Goal: Find specific page/section: Find specific page/section

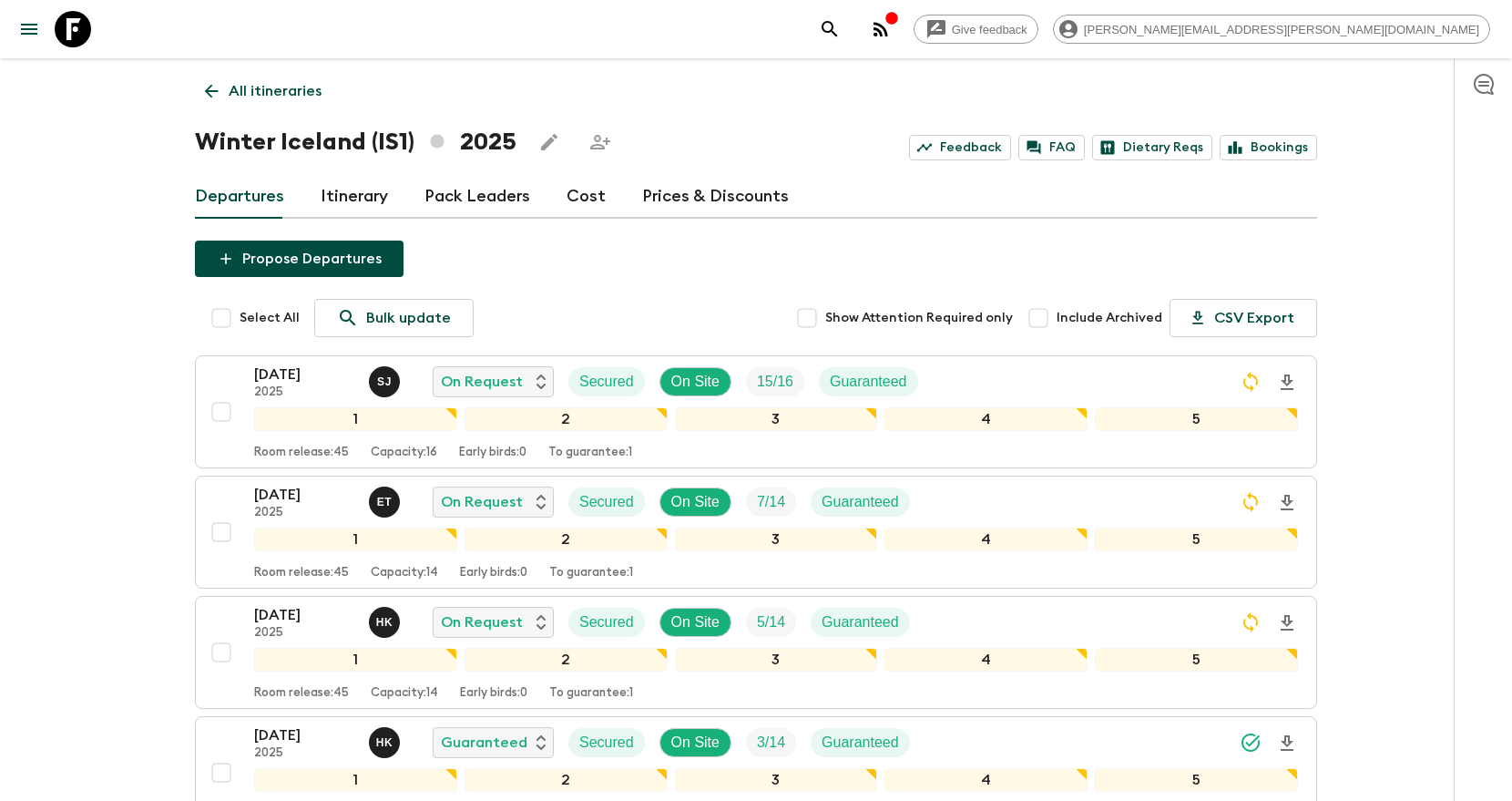
scroll to position [122, 0]
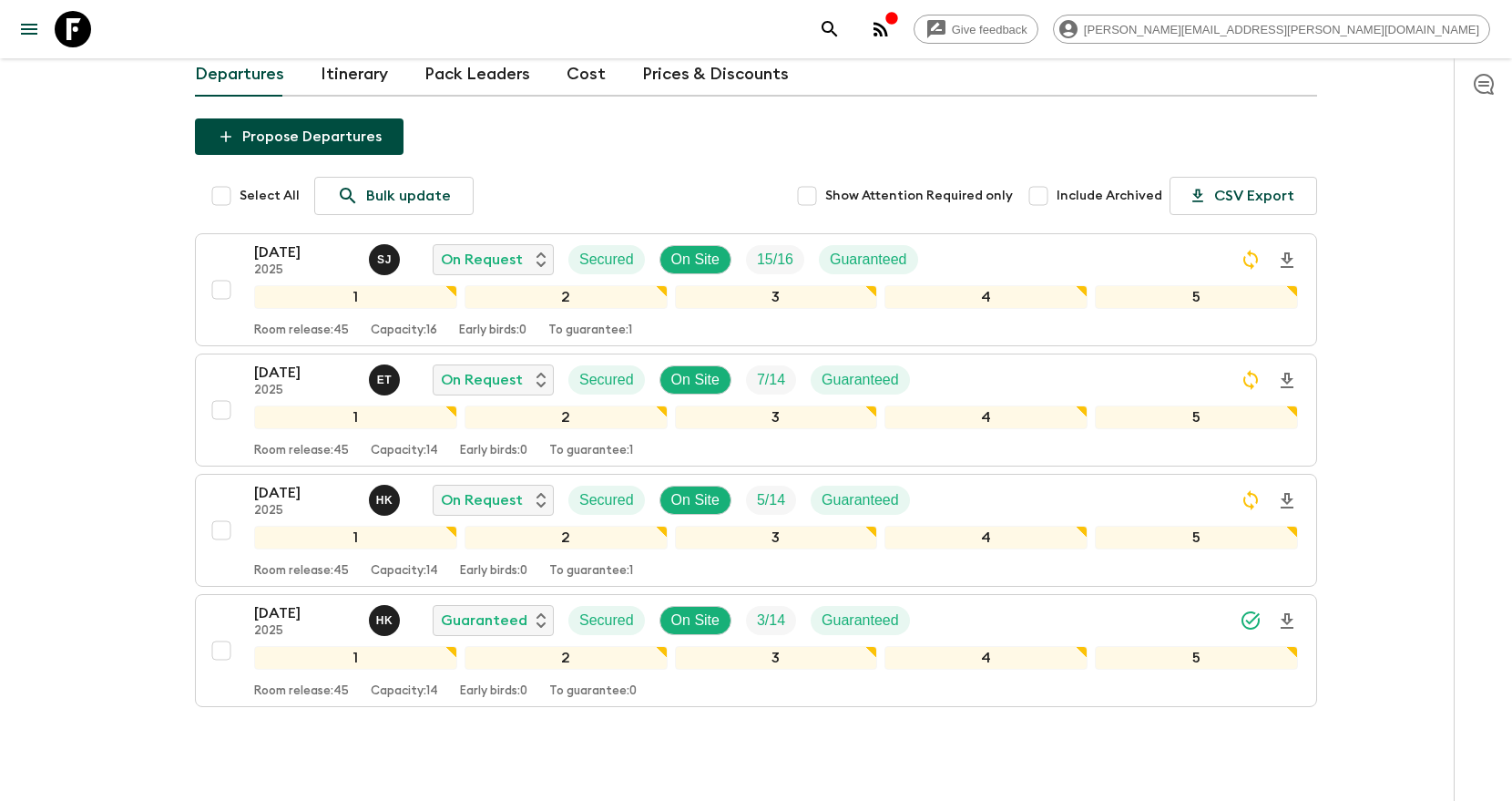
click at [841, 24] on icon "search adventures" at bounding box center [830, 29] width 22 height 22
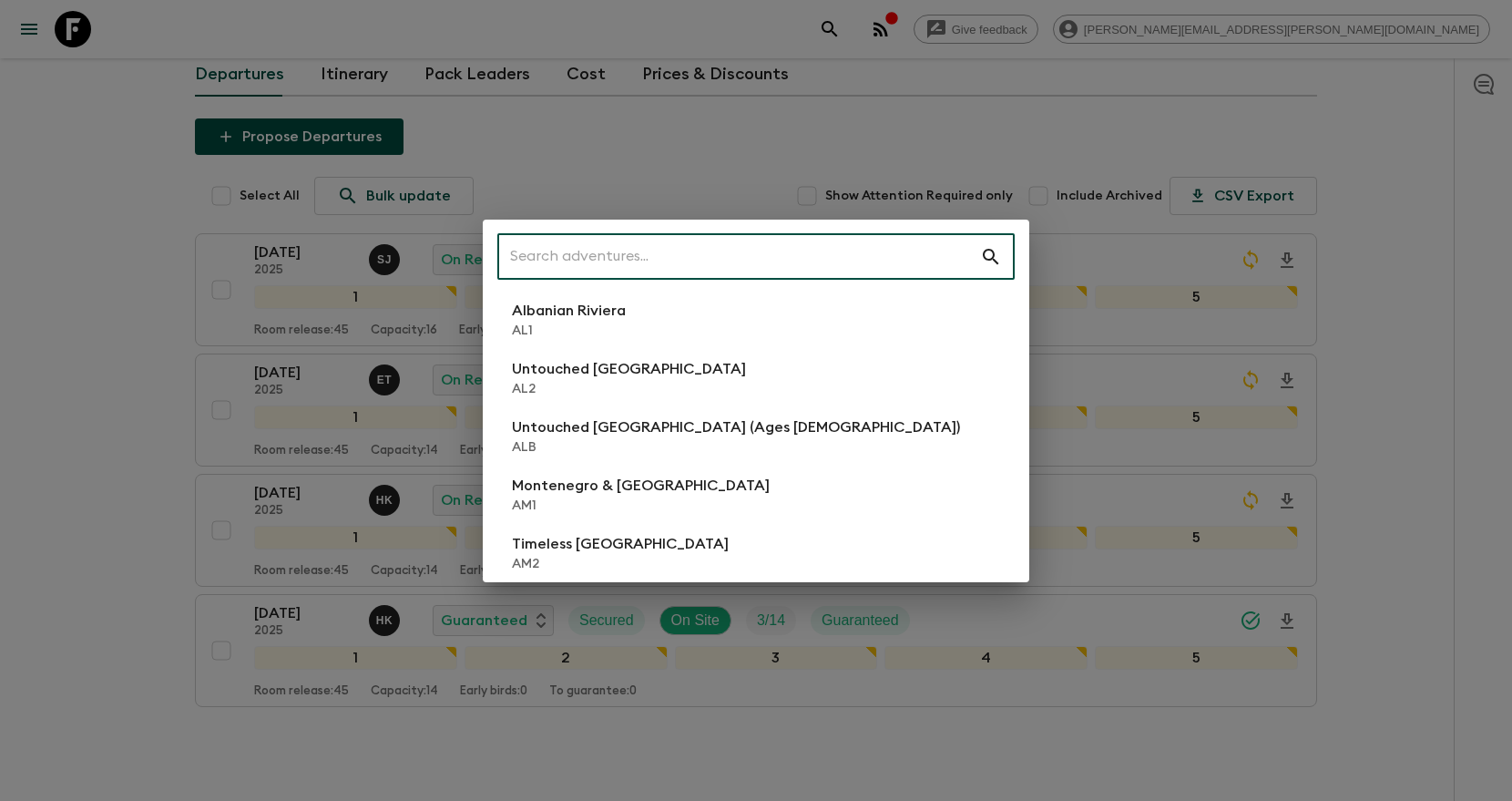
click at [810, 254] on input "text" at bounding box center [738, 256] width 483 height 51
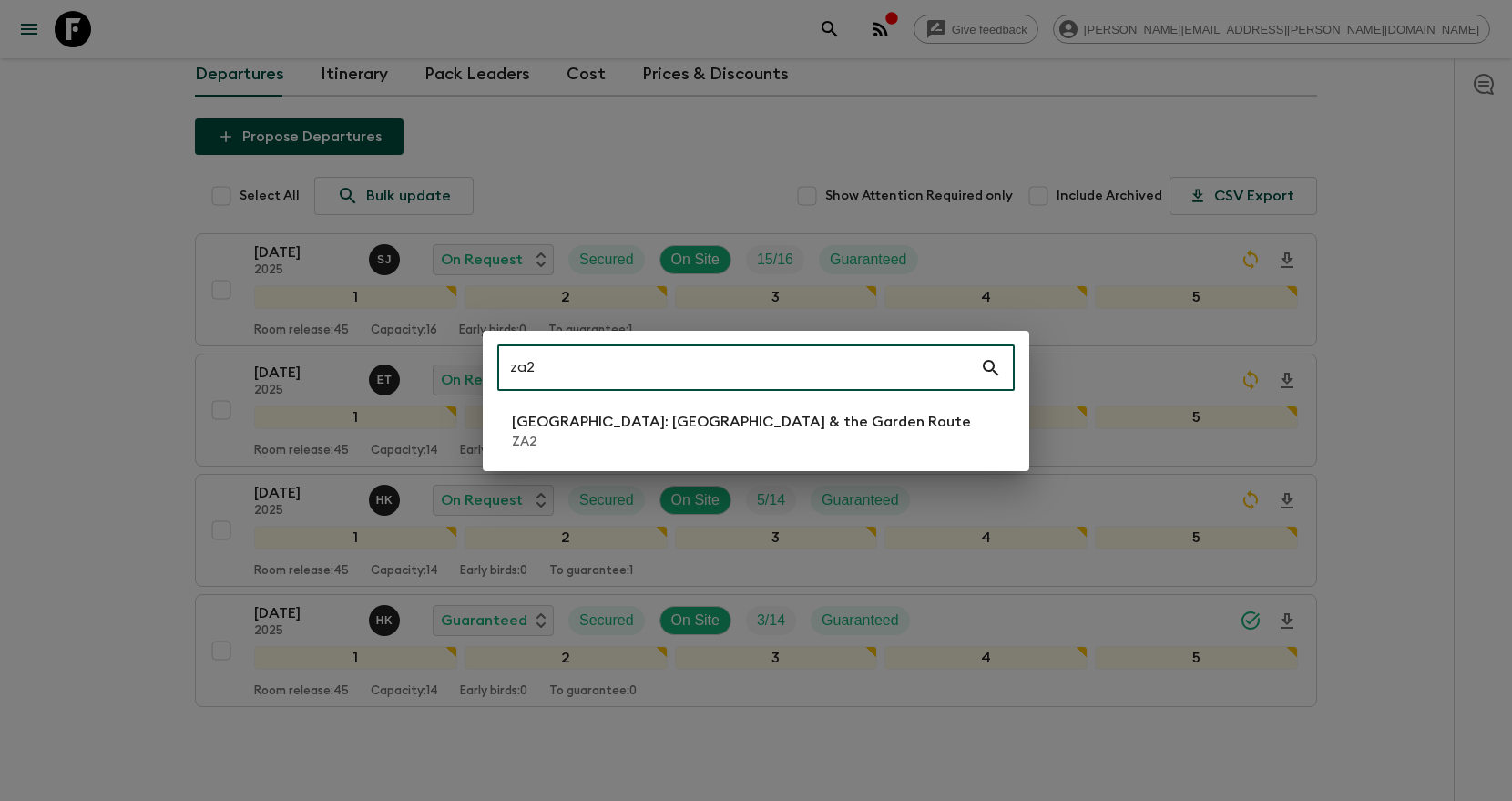
type input "za2"
click at [680, 429] on p "[GEOGRAPHIC_DATA]: [GEOGRAPHIC_DATA] & the Garden Route" at bounding box center [741, 422] width 459 height 22
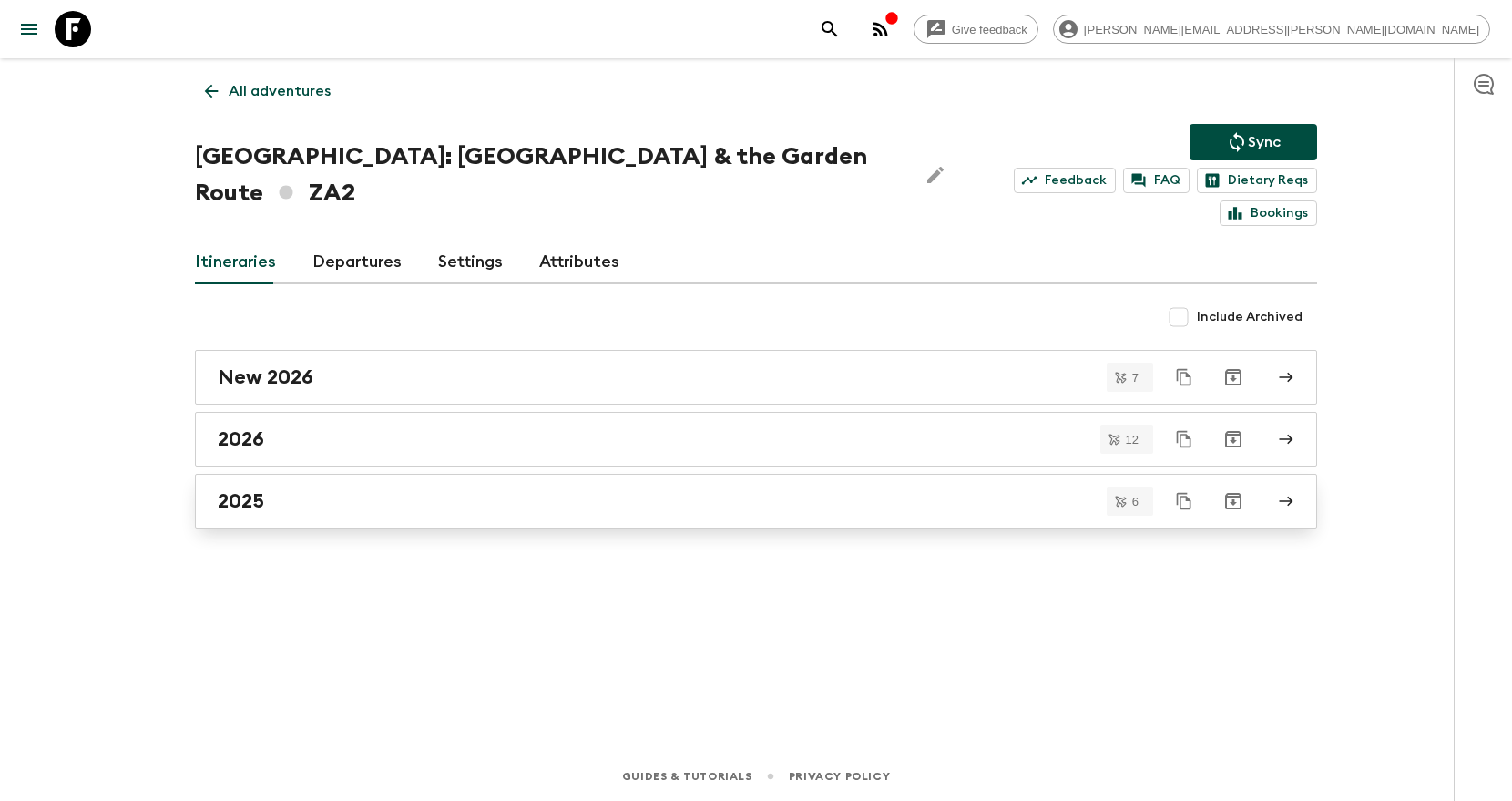
click at [663, 473] on link "2025" at bounding box center [756, 500] width 1122 height 55
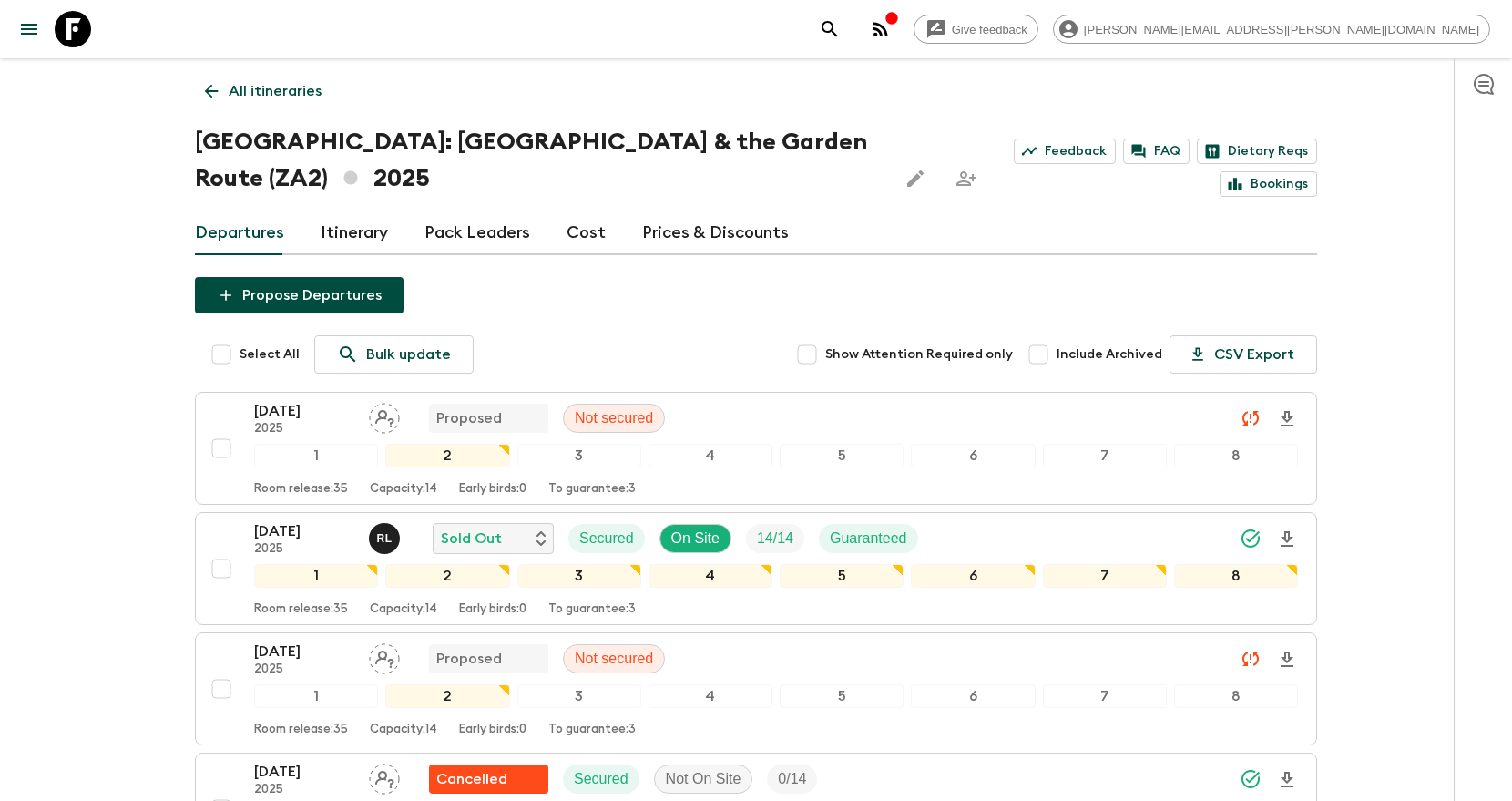
scroll to position [147, 0]
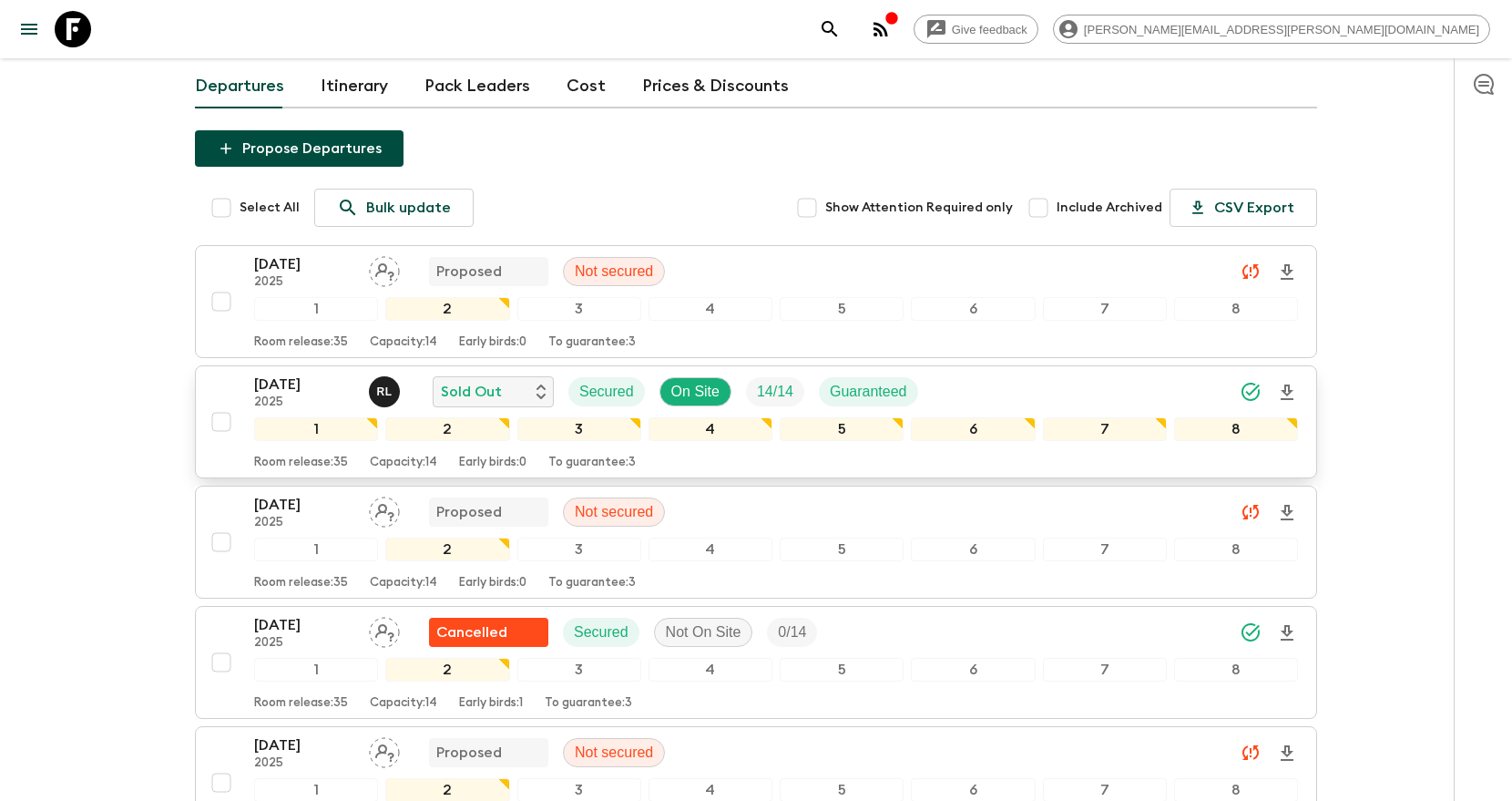
click at [1292, 398] on icon "Download Onboarding" at bounding box center [1287, 393] width 13 height 16
click at [1065, 41] on div "Give feedback [PERSON_NAME][EMAIL_ADDRESS][PERSON_NAME][DOMAIN_NAME]" at bounding box center [756, 29] width 1512 height 59
click at [837, 29] on icon "search adventures" at bounding box center [829, 29] width 16 height 16
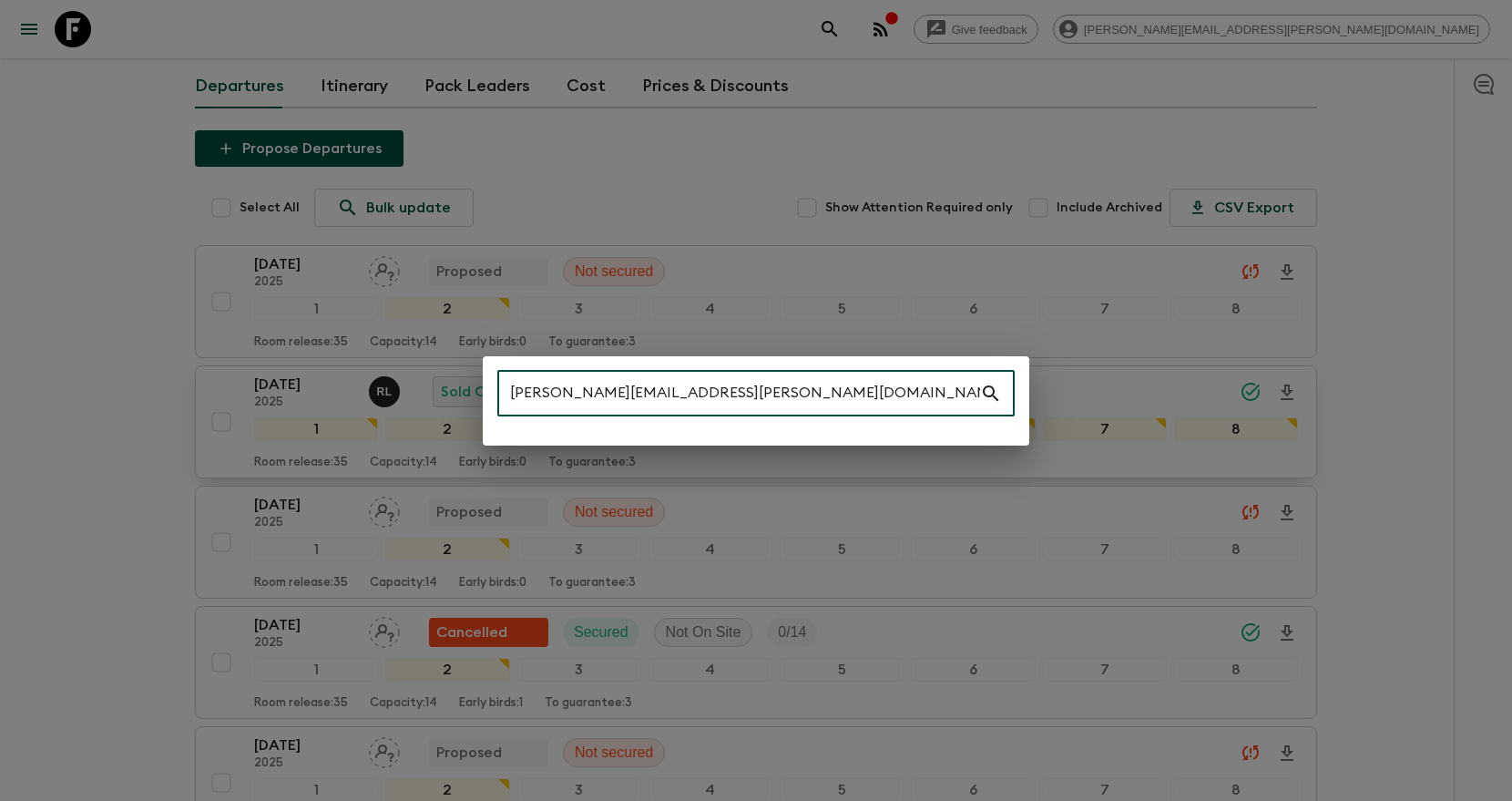
click at [766, 402] on input "[PERSON_NAME][EMAIL_ADDRESS][PERSON_NAME][DOMAIN_NAME]" at bounding box center [738, 393] width 483 height 51
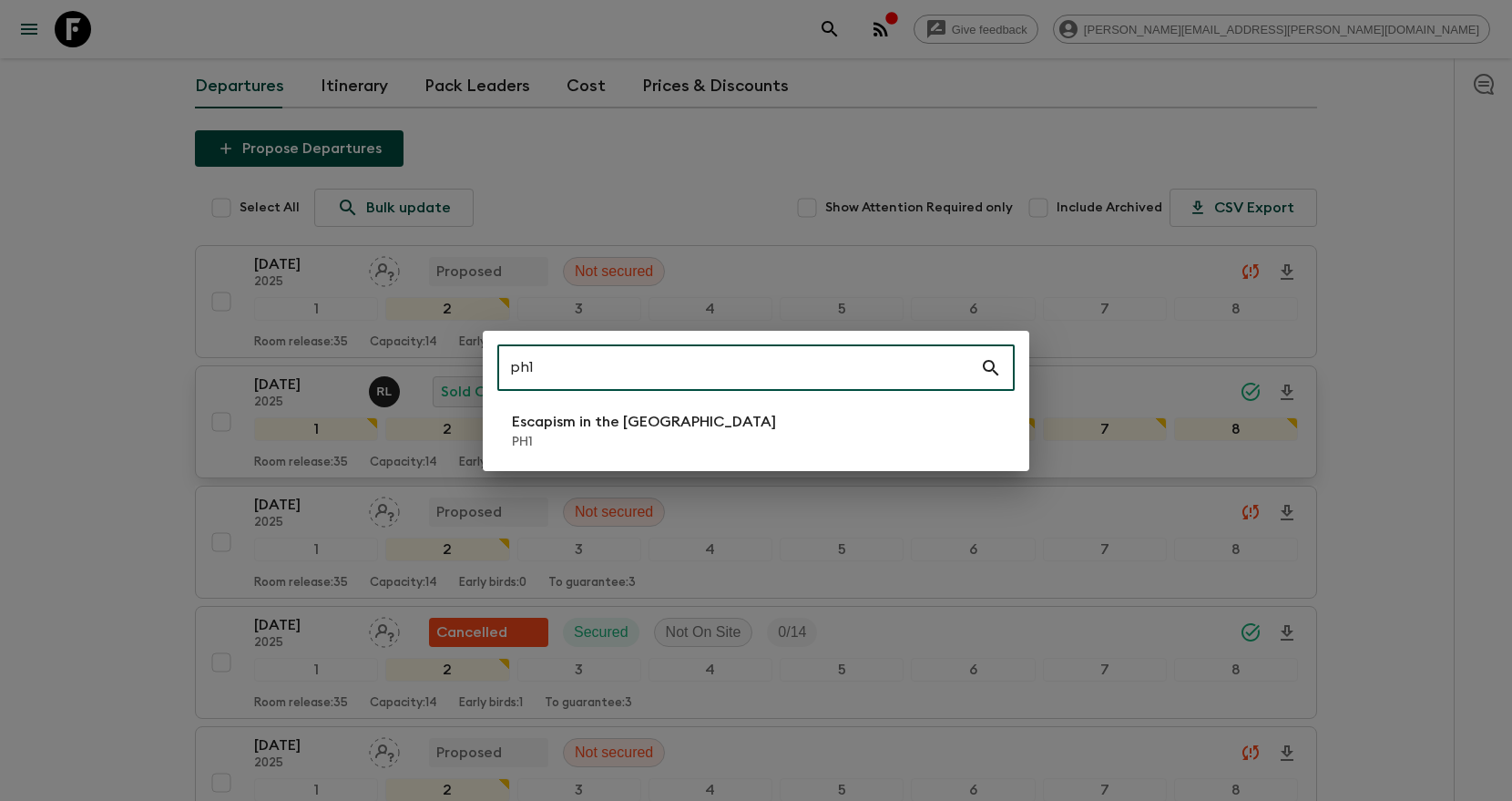
type input "ph1"
click at [630, 443] on p "PH1" at bounding box center [644, 442] width 264 height 18
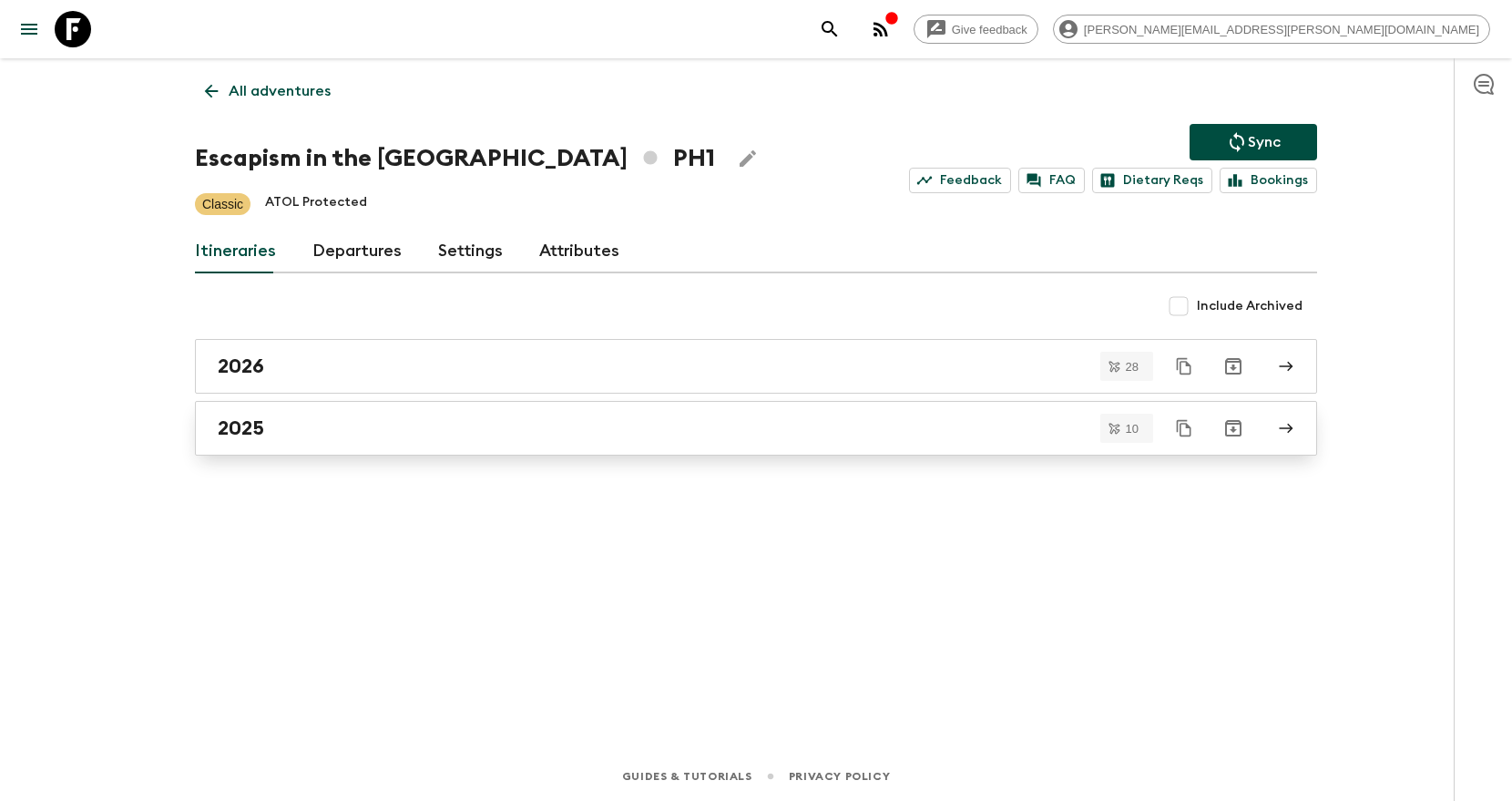
click at [692, 417] on div "2025" at bounding box center [738, 429] width 1042 height 24
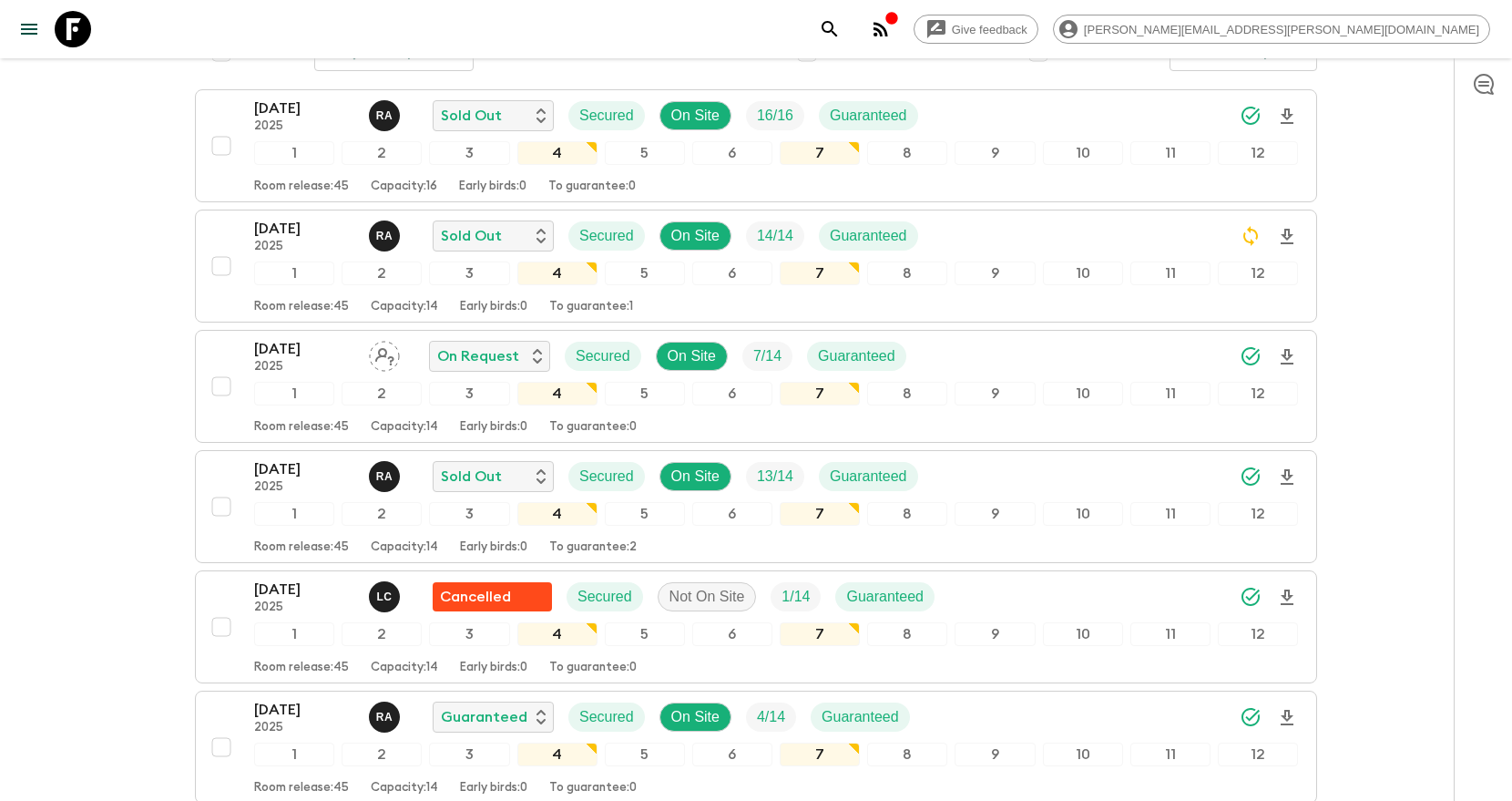
scroll to position [270, 0]
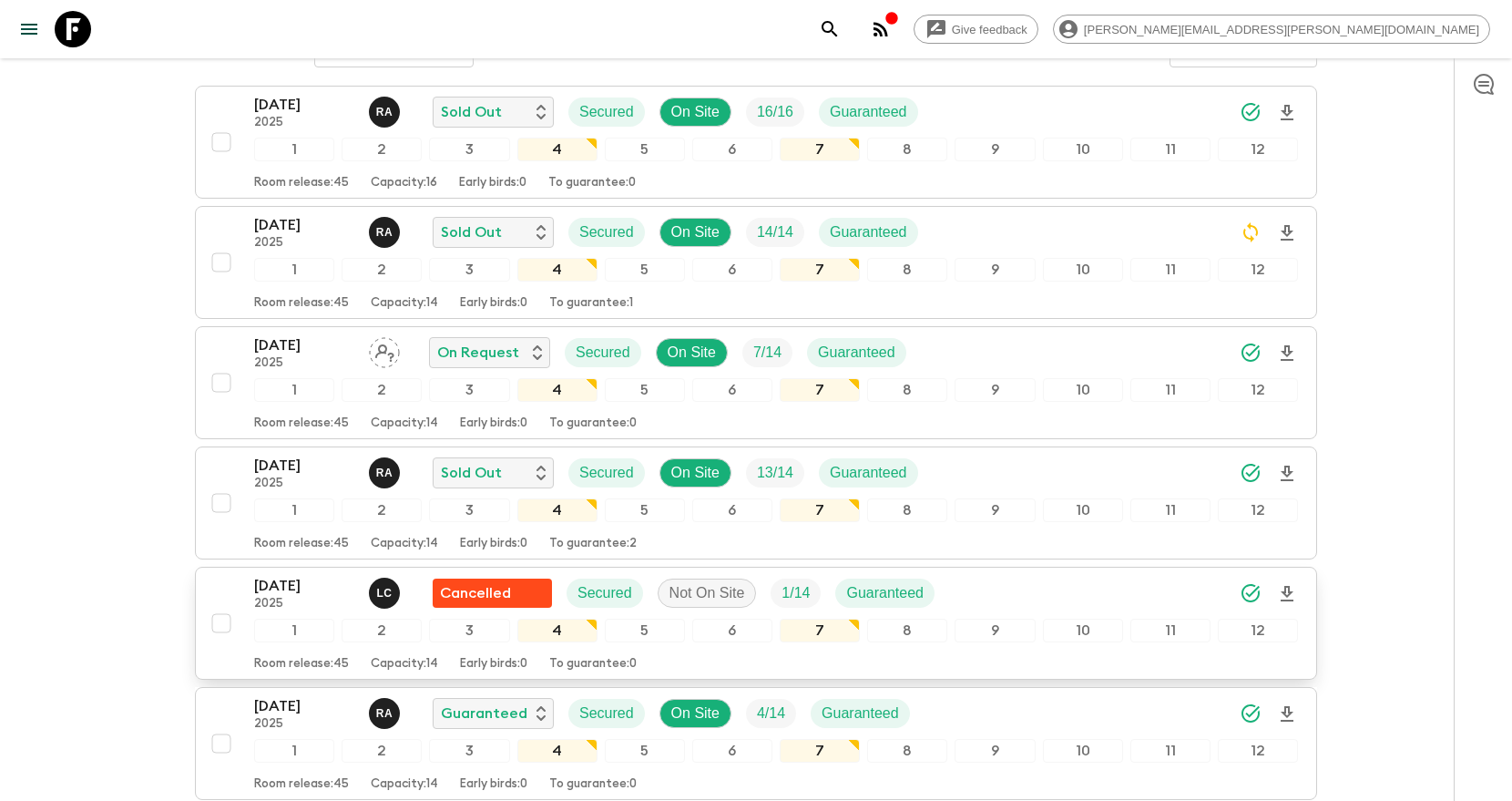
click at [222, 627] on input "checkbox" at bounding box center [221, 623] width 37 height 37
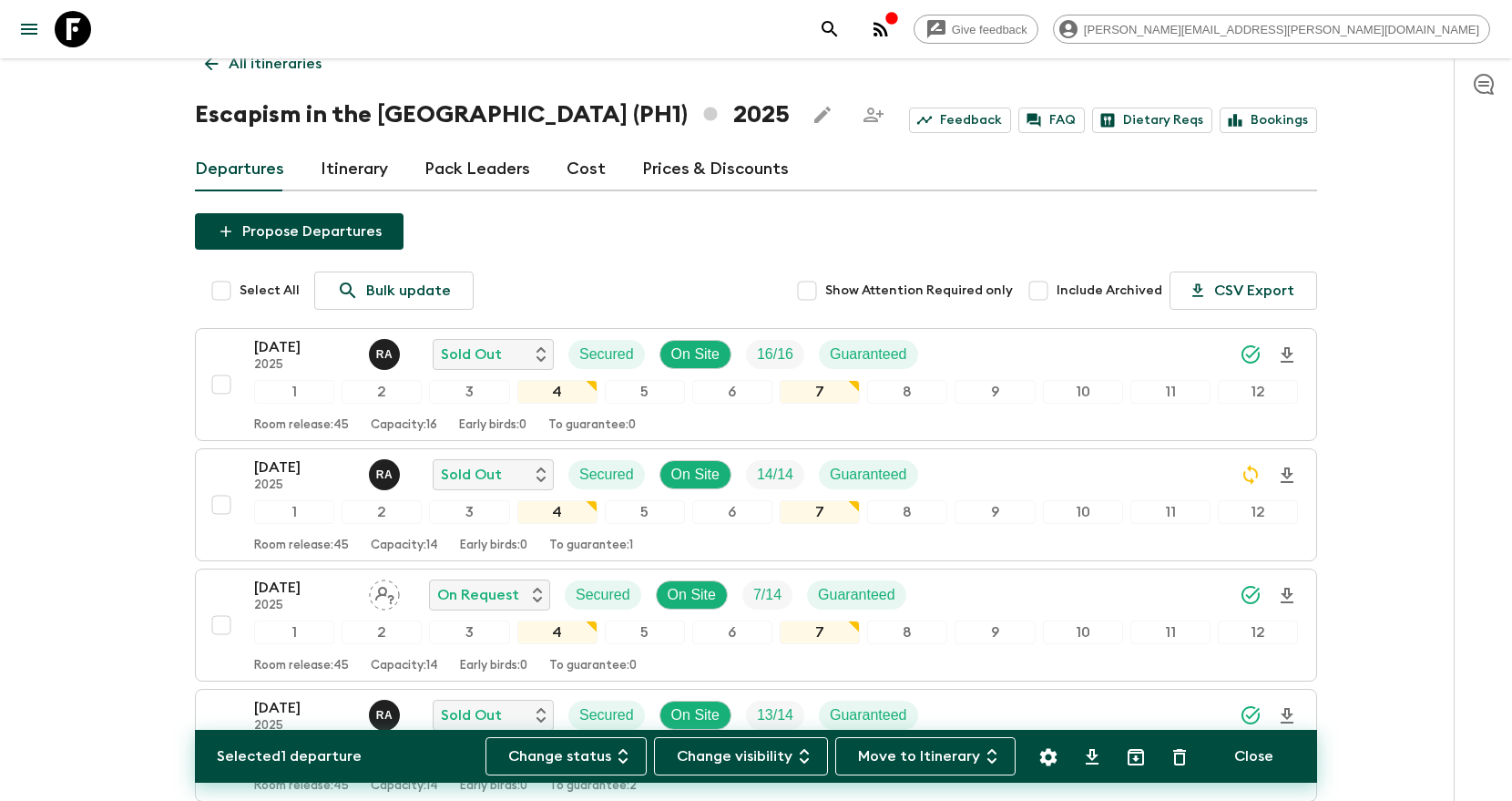
scroll to position [0, 0]
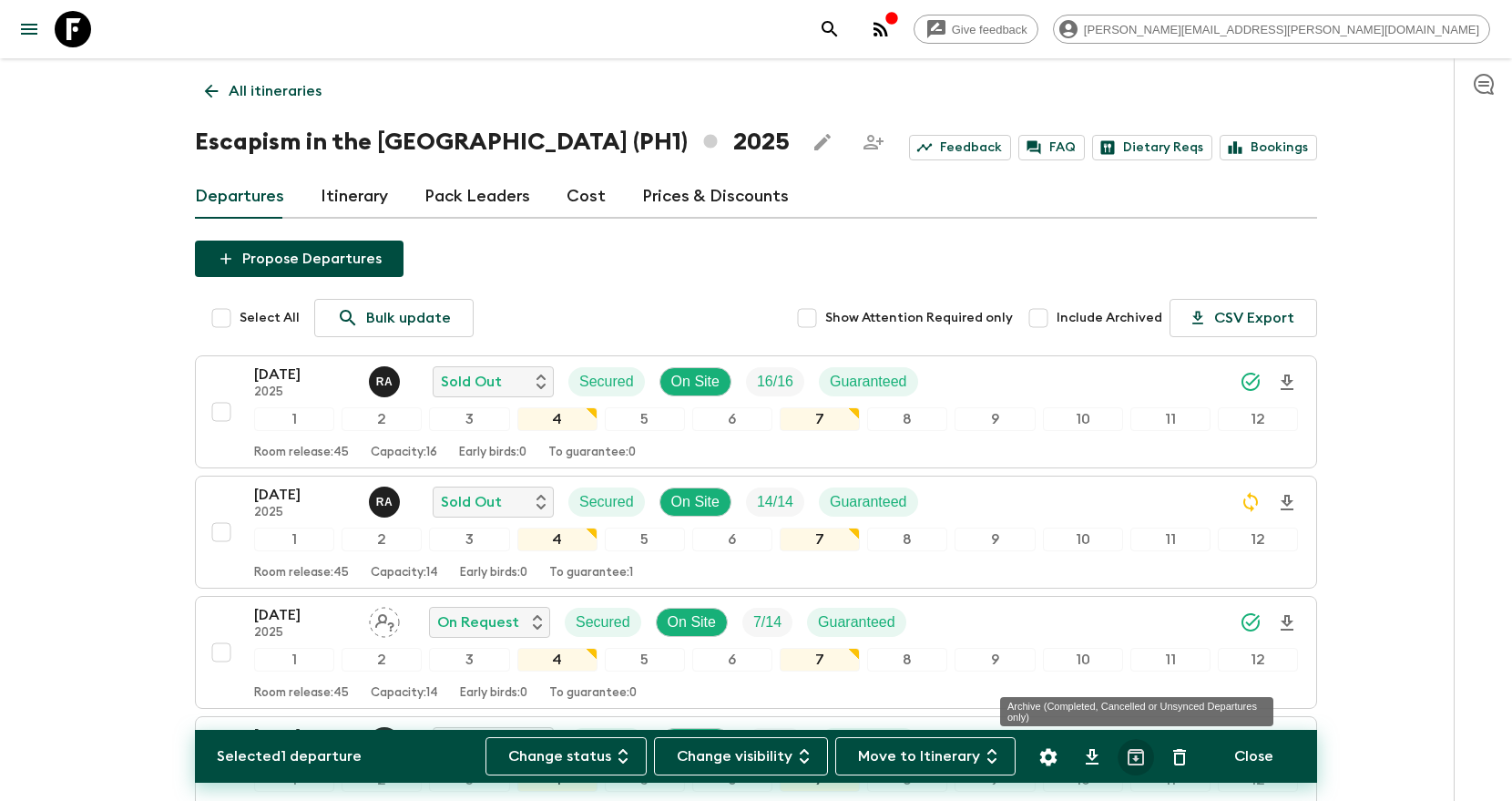
click at [1137, 761] on icon "Archive (Completed, Cancelled or Unsynced Departures only)" at bounding box center [1136, 757] width 22 height 22
checkbox input "false"
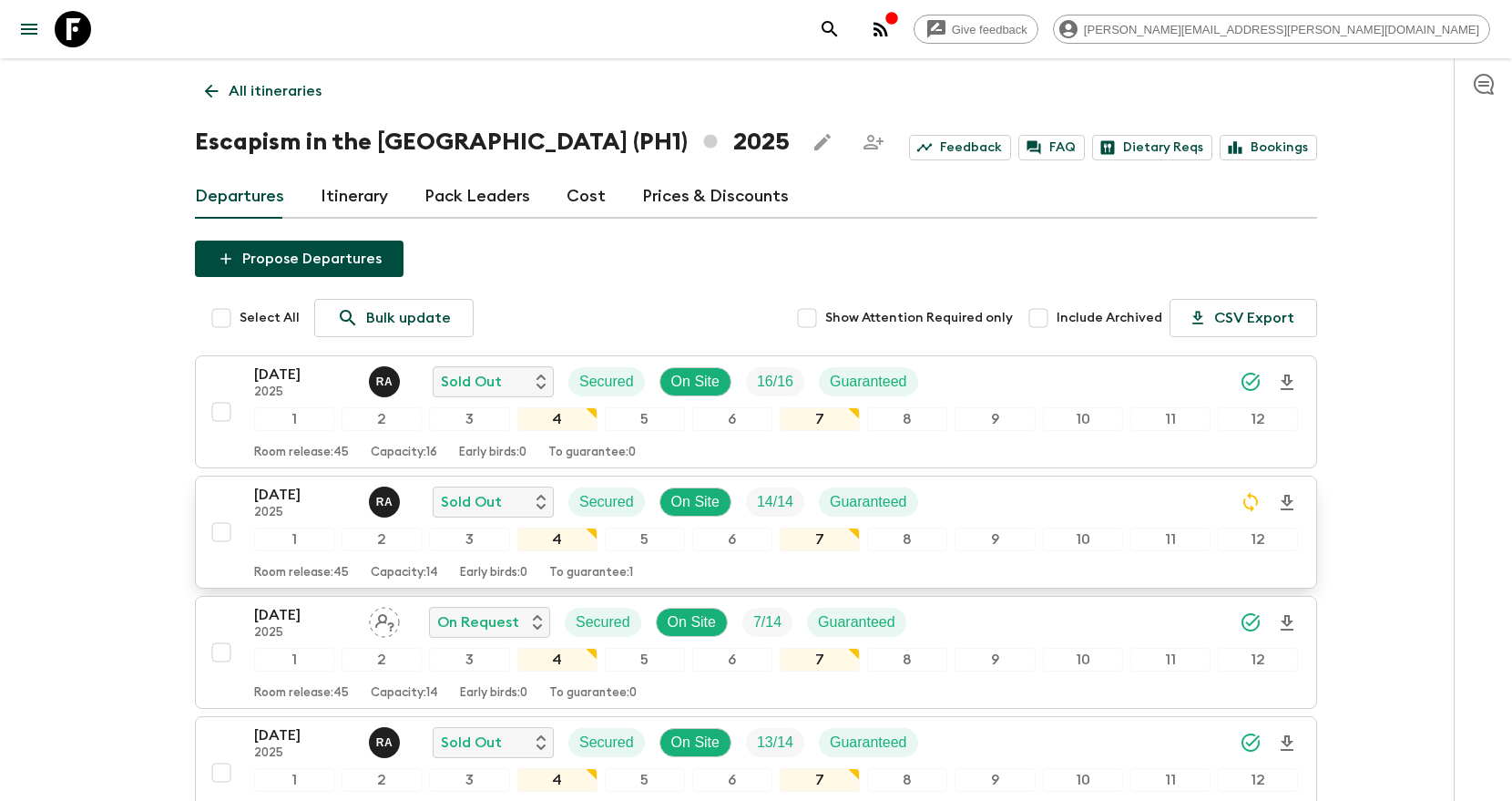
click at [1286, 507] on icon "Download Onboarding" at bounding box center [1287, 503] width 22 height 22
